Goal: Navigation & Orientation: Find specific page/section

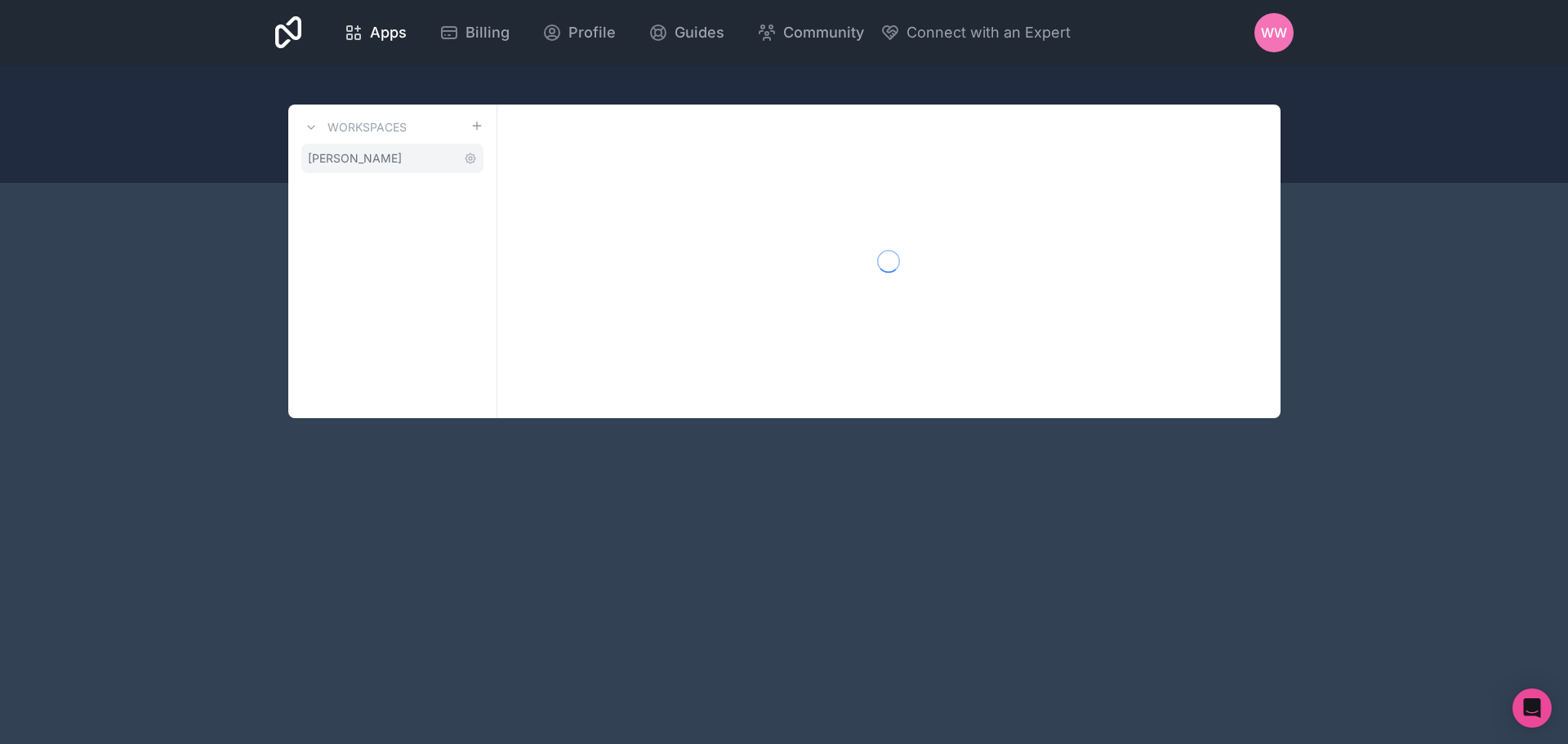
click at [359, 160] on span "[PERSON_NAME]" at bounding box center [355, 158] width 93 height 16
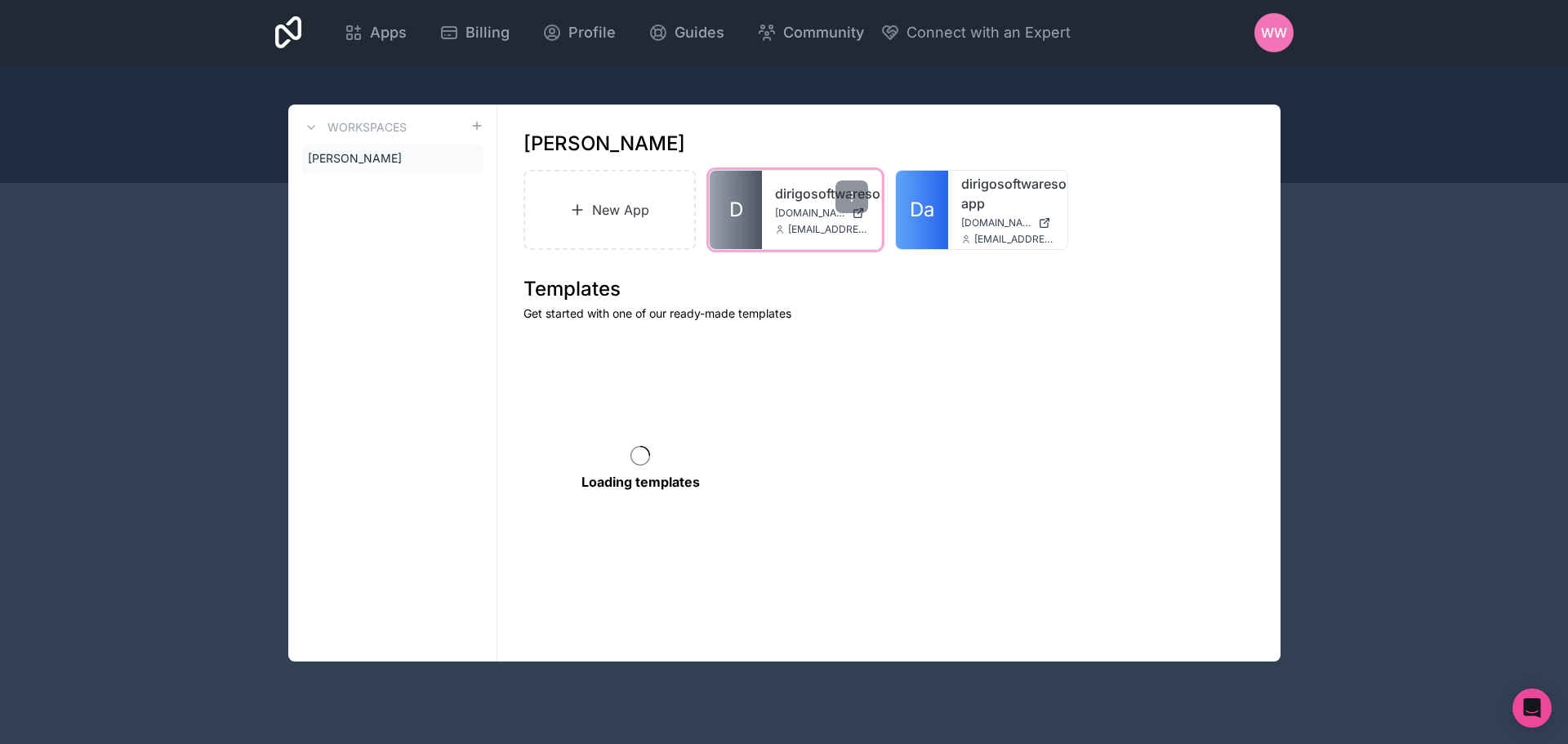
click at [793, 236] on div "dirigosoftwaresolutions [DOMAIN_NAME] [EMAIL_ADDRESS][DOMAIN_NAME]" at bounding box center [822, 209] width 120 height 78
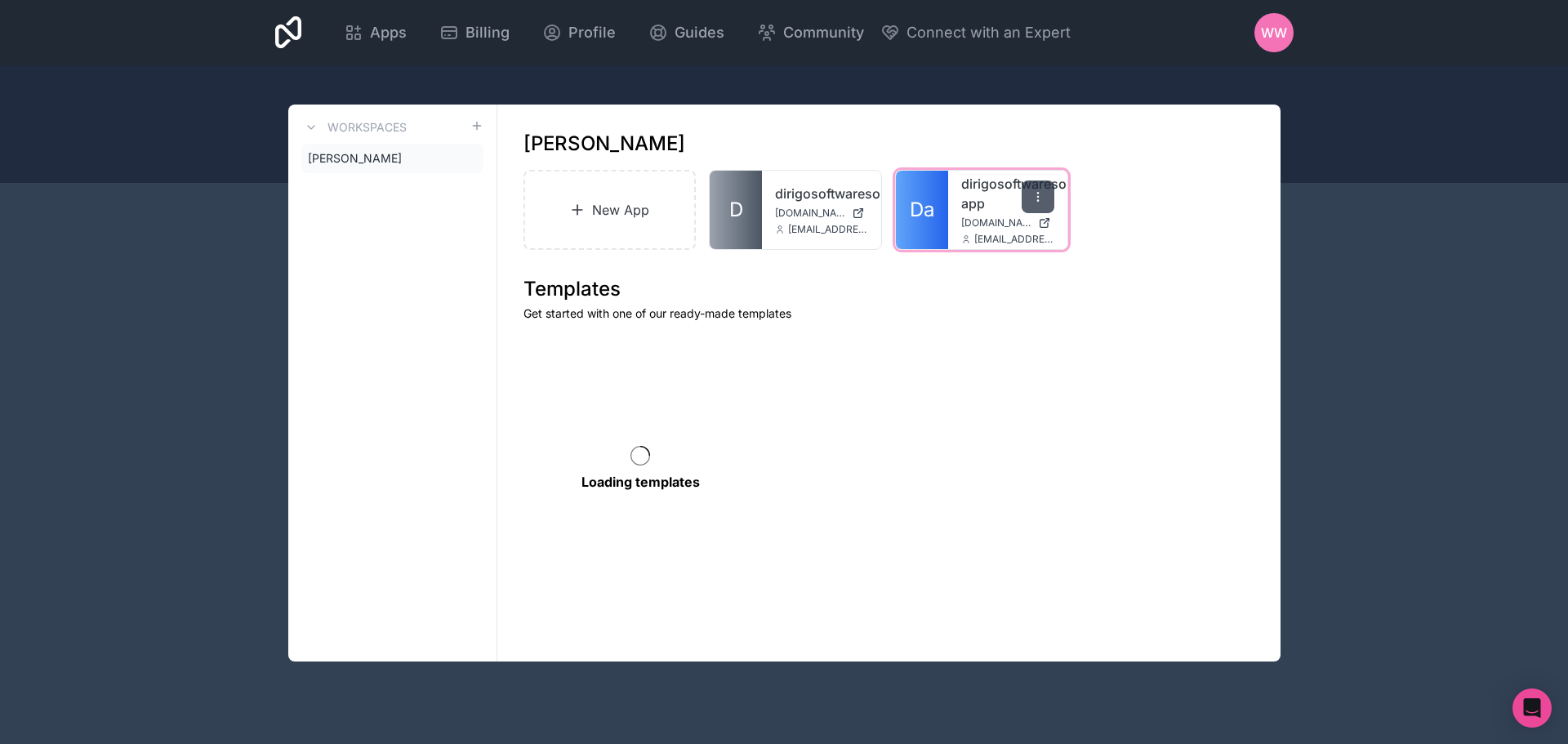
click at [1041, 196] on icon at bounding box center [1038, 197] width 13 height 13
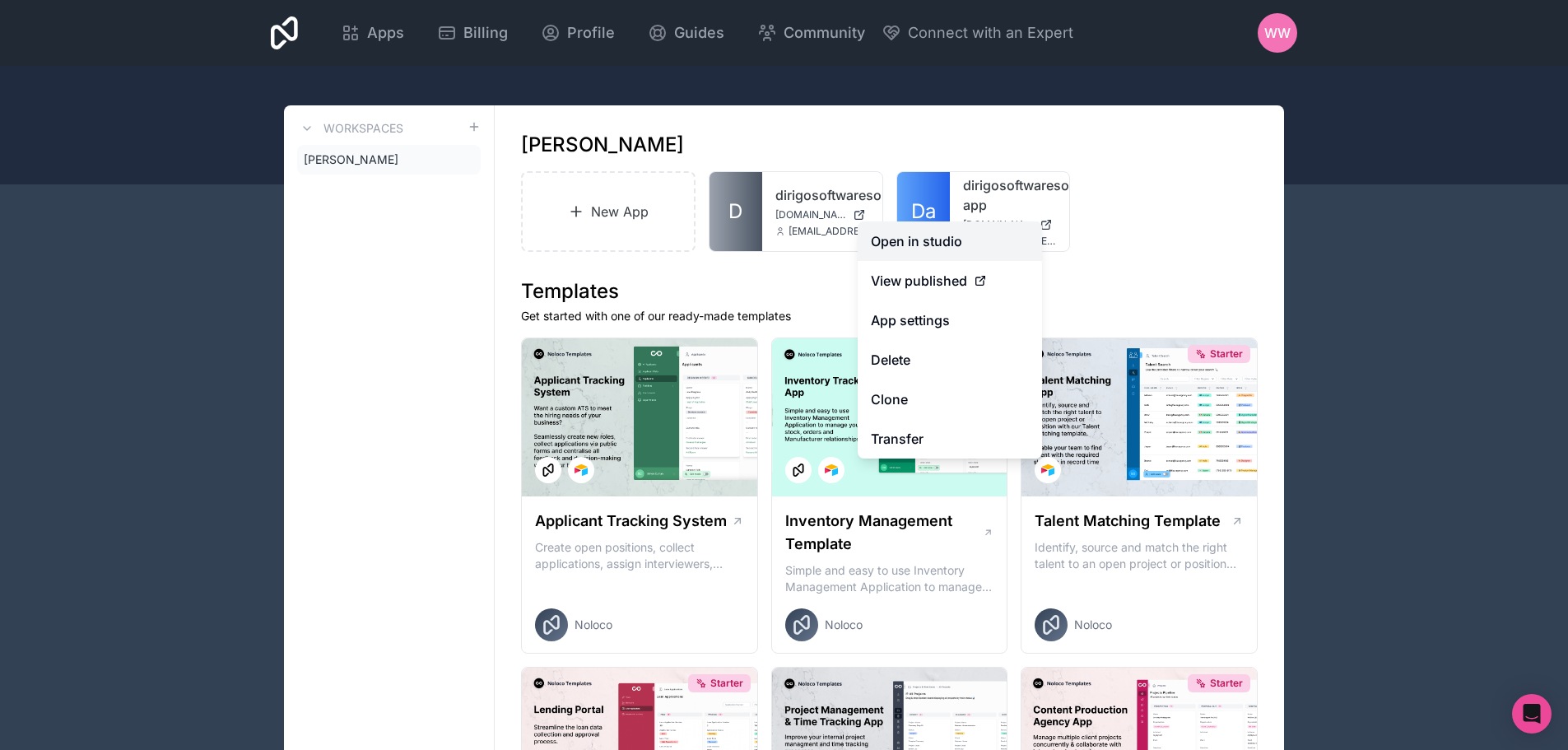
click at [950, 243] on link "Open in studio" at bounding box center [950, 241] width 184 height 40
